Goal: Information Seeking & Learning: Learn about a topic

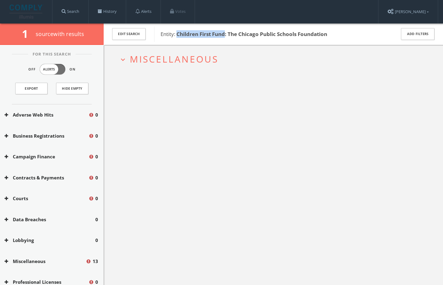
click at [190, 62] on span "Miscellaneous" at bounding box center [174, 59] width 89 height 12
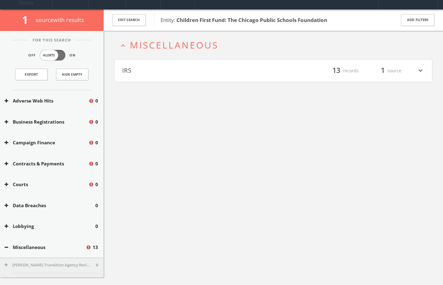
click at [176, 65] on h4 "IRS filter_list 13 records 1 source expand_more" at bounding box center [274, 70] width 318 height 23
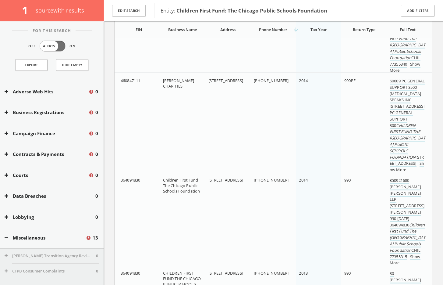
scroll to position [1187, 0]
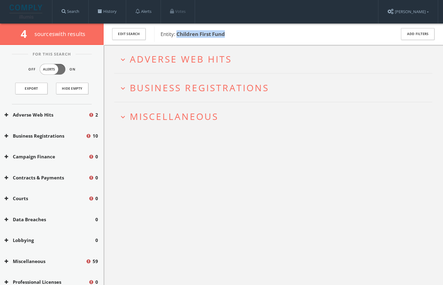
click at [165, 114] on span "Miscellaneous" at bounding box center [174, 116] width 89 height 12
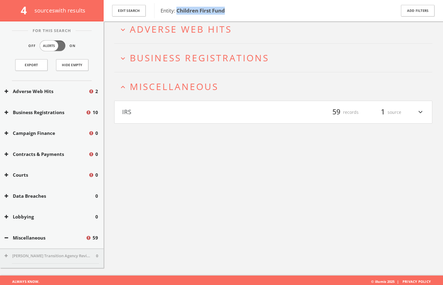
click at [165, 114] on button "IRS" at bounding box center [197, 112] width 151 height 10
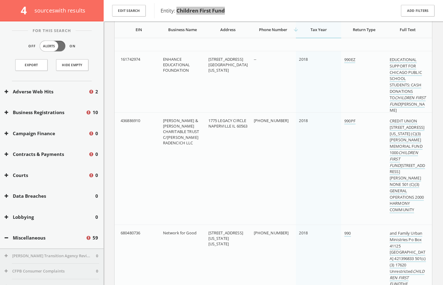
scroll to position [432, 0]
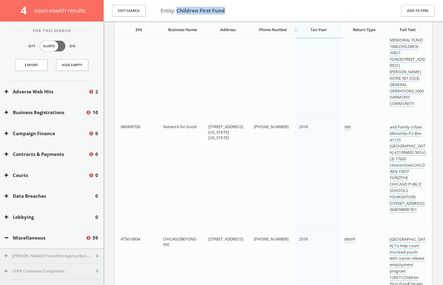
click at [31, 238] on button "Miscellaneous" at bounding box center [45, 237] width 81 height 7
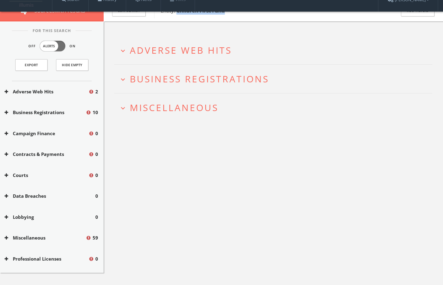
scroll to position [0, 0]
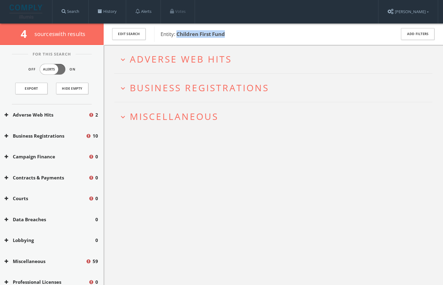
click at [205, 57] on span "Adverse Web Hits" at bounding box center [181, 59] width 102 height 12
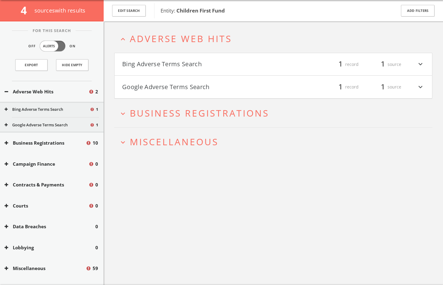
click at [198, 74] on h4 "Bing Adverse Terms Search filter_list 1 record 1 source expand_more" at bounding box center [274, 64] width 318 height 23
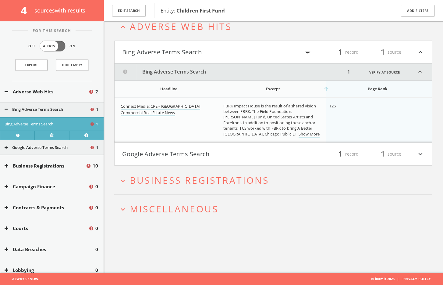
click at [183, 155] on button "Google Adverse Terms Search" at bounding box center [197, 154] width 151 height 10
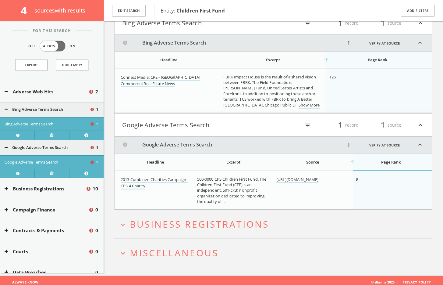
scroll to position [68, 0]
